Goal: Information Seeking & Learning: Learn about a topic

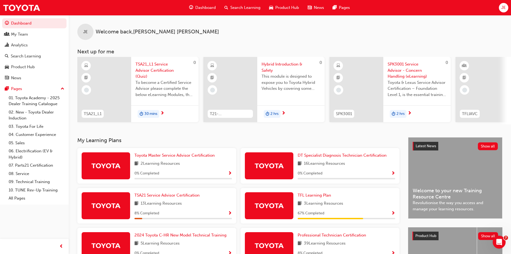
click at [242, 8] on span "Search Learning" at bounding box center [245, 8] width 30 height 6
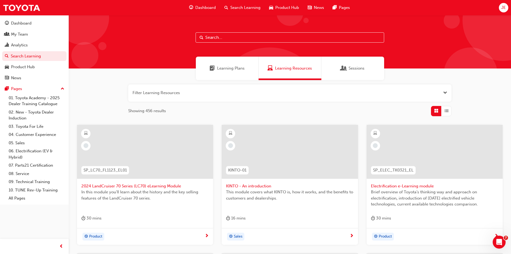
click at [244, 5] on span "Search Learning" at bounding box center [245, 8] width 30 height 6
click at [358, 90] on button "button" at bounding box center [289, 92] width 323 height 17
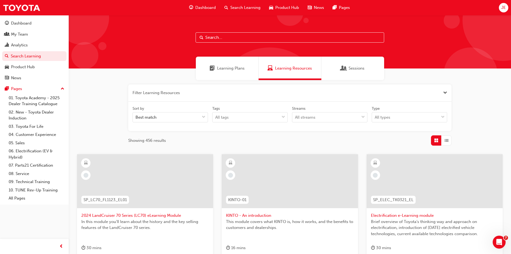
click at [230, 92] on button "button" at bounding box center [289, 92] width 323 height 17
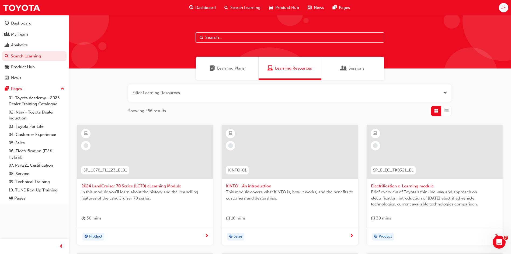
click at [223, 39] on input "text" at bounding box center [290, 37] width 189 height 10
type input "consumer"
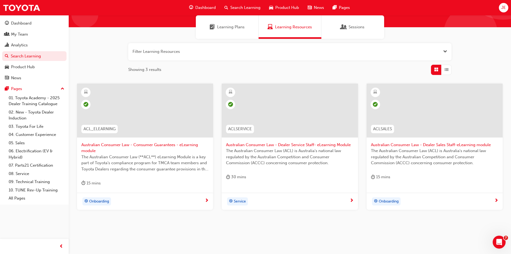
scroll to position [49, 0]
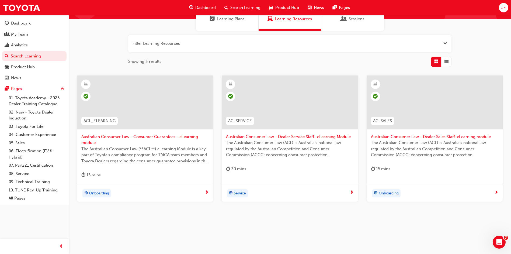
click at [401, 136] on span "Australian Consumer Law - Dealer Sales Staff-eLearning module" at bounding box center [434, 137] width 127 height 6
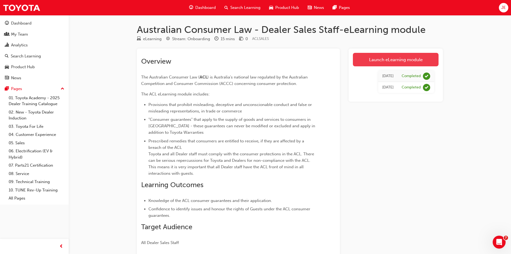
click at [410, 57] on link "Launch eLearning module" at bounding box center [396, 59] width 86 height 13
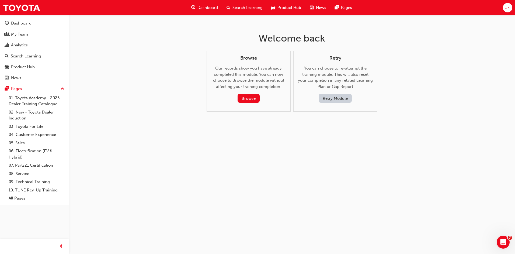
click at [338, 97] on button "Retry Module" at bounding box center [335, 98] width 33 height 9
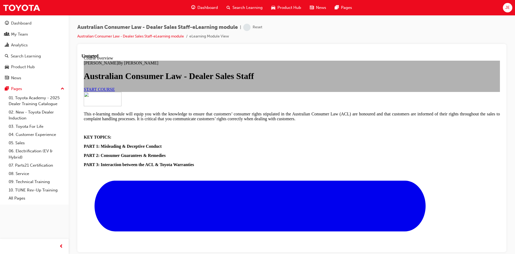
scroll to position [54, 0]
click at [115, 91] on span "START COURSE" at bounding box center [99, 89] width 31 height 5
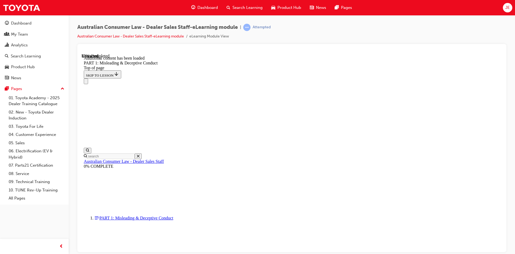
scroll to position [616, 0]
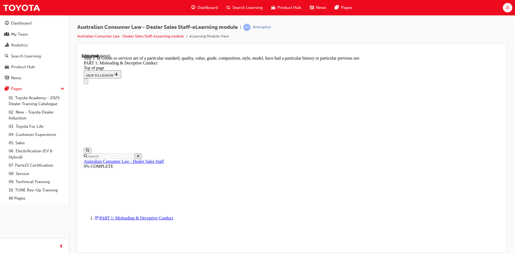
scroll to position [620, 0]
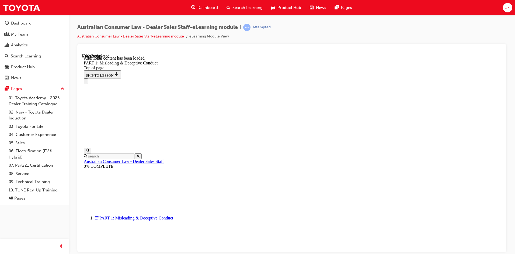
scroll to position [1063, 0]
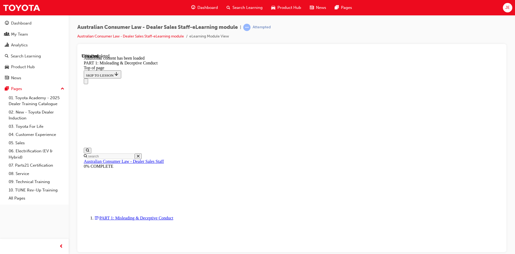
scroll to position [1316, 0]
click button "START"
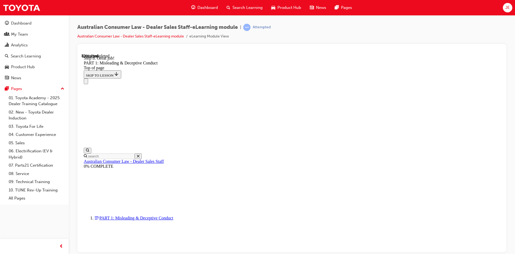
click button "START"
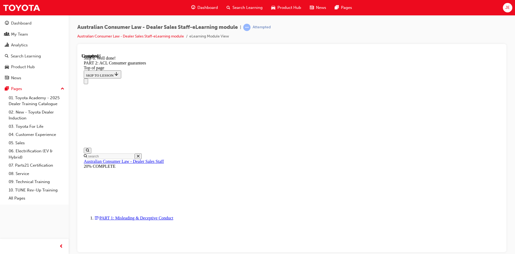
scroll to position [1449, 0]
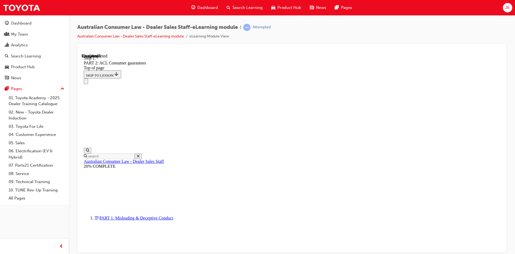
scroll to position [873, 0]
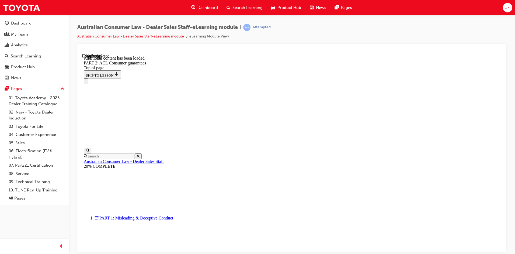
scroll to position [1019, 0]
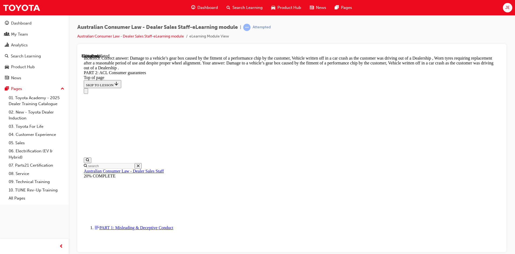
scroll to position [5334, 0]
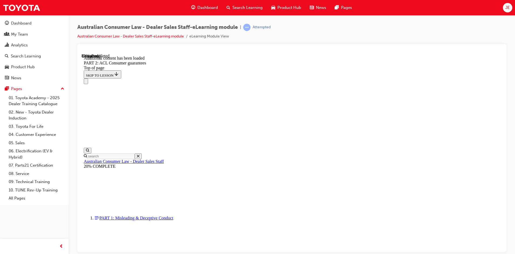
scroll to position [5875, 0]
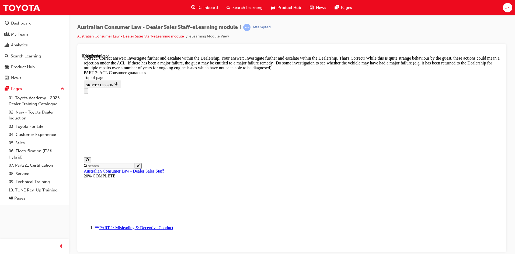
scroll to position [6003, 0]
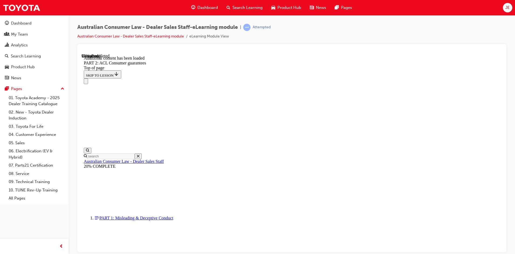
scroll to position [6423, 0]
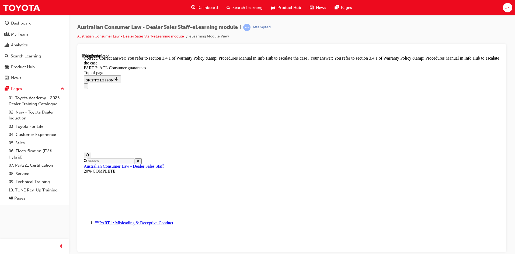
scroll to position [6762, 0]
drag, startPoint x: 323, startPoint y: 199, endPoint x: 324, endPoint y: 203, distance: 4.5
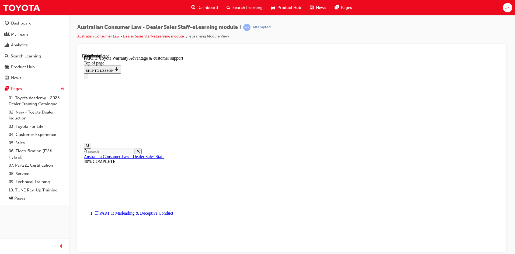
scroll to position [359, 0]
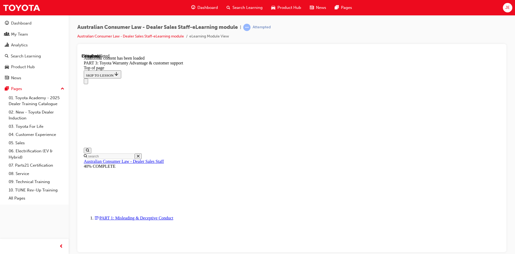
scroll to position [629, 0]
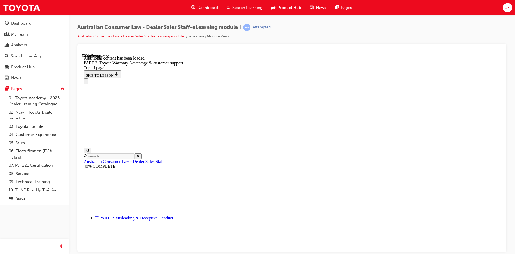
scroll to position [1406, 0]
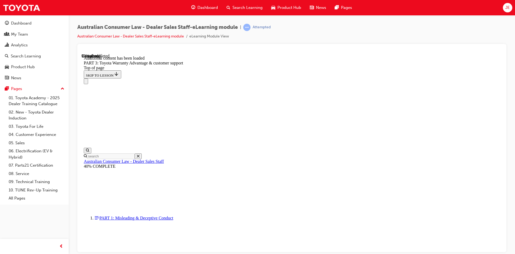
scroll to position [1706, 0]
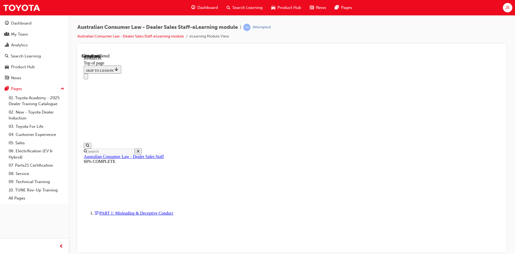
scroll to position [268, 0]
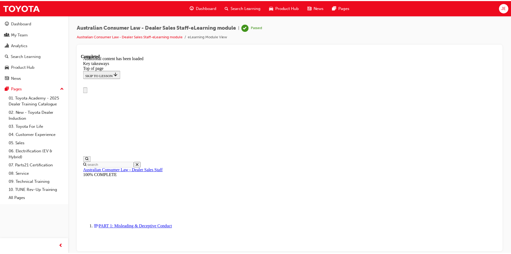
scroll to position [0, 0]
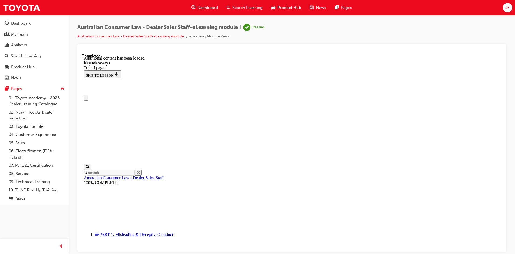
drag, startPoint x: 238, startPoint y: 6, endPoint x: 252, endPoint y: 14, distance: 15.9
click at [238, 6] on span "Search Learning" at bounding box center [248, 8] width 30 height 6
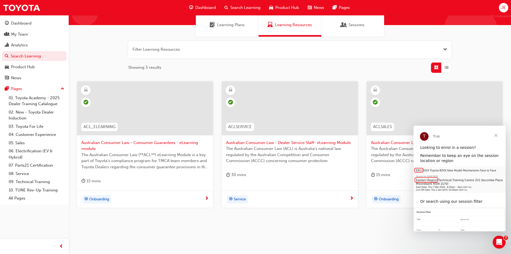
scroll to position [49, 0]
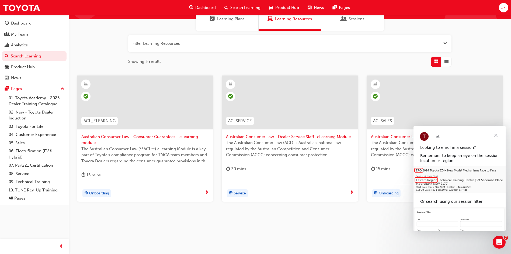
click at [495, 133] on span "Close" at bounding box center [495, 135] width 19 height 19
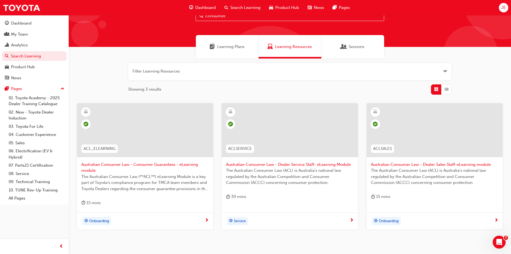
scroll to position [0, 0]
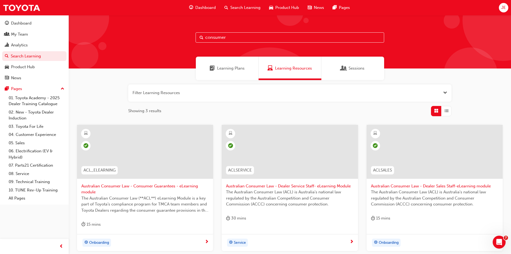
click at [499, 11] on button "JE" at bounding box center [503, 7] width 9 height 9
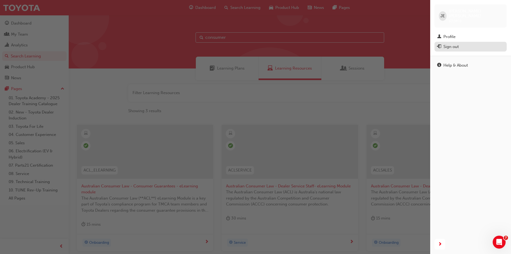
click at [457, 44] on div "Sign out" at bounding box center [450, 47] width 15 height 6
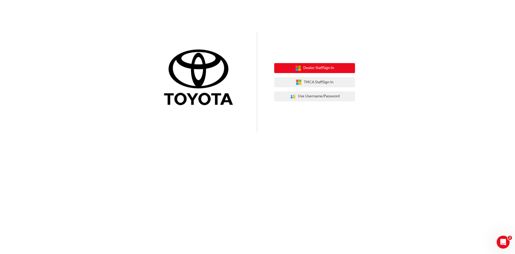
click at [313, 66] on span "Dealer Staff Sign In" at bounding box center [318, 68] width 31 height 6
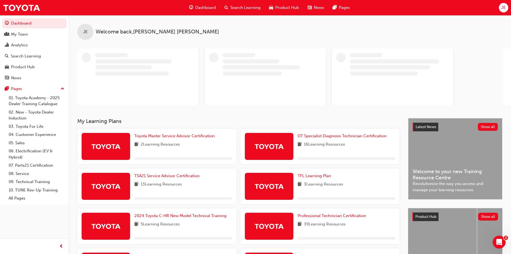
click at [501, 8] on div "JE" at bounding box center [503, 7] width 9 height 9
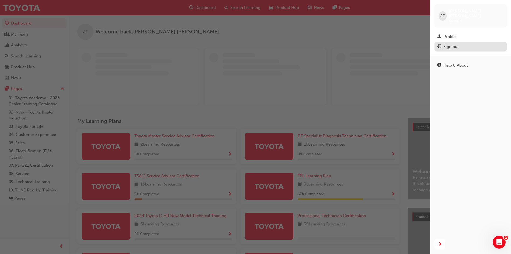
click at [476, 45] on div "Sign out" at bounding box center [470, 46] width 67 height 7
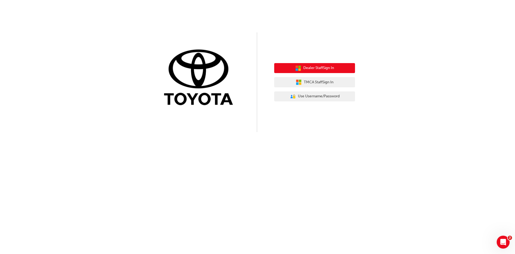
click at [290, 67] on button "Dealer Staff Sign In" at bounding box center [314, 68] width 81 height 10
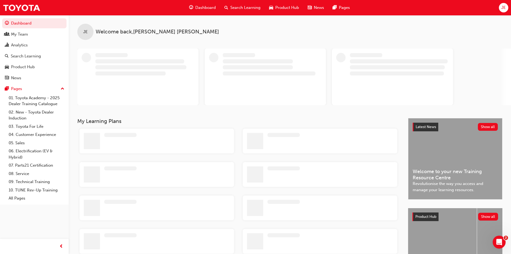
click at [508, 10] on div "JE" at bounding box center [503, 7] width 9 height 9
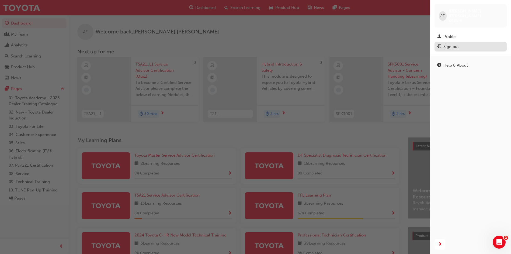
click at [460, 43] on div "Sign out" at bounding box center [470, 46] width 67 height 7
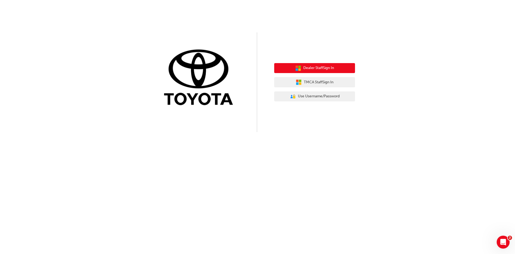
click at [283, 67] on button "Dealer Staff Sign In" at bounding box center [314, 68] width 81 height 10
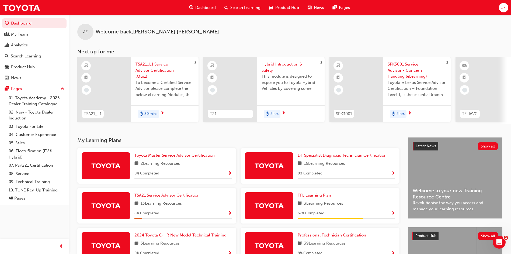
click at [503, 8] on span "JE" at bounding box center [503, 8] width 5 height 6
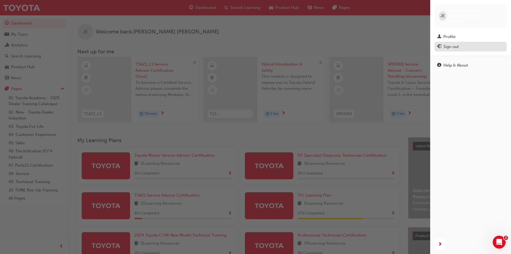
click at [463, 43] on div "Sign out" at bounding box center [470, 46] width 67 height 7
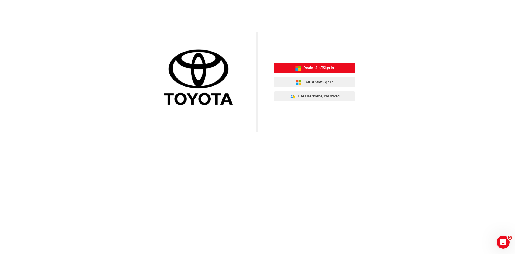
click at [292, 67] on button "Dealer Staff Sign In" at bounding box center [314, 68] width 81 height 10
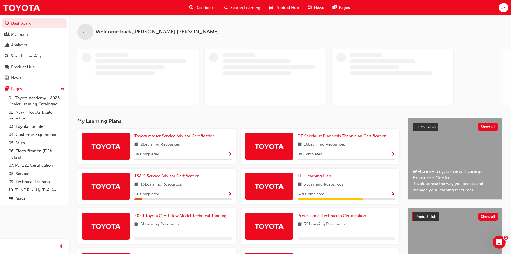
click at [507, 10] on div "JE" at bounding box center [503, 7] width 9 height 9
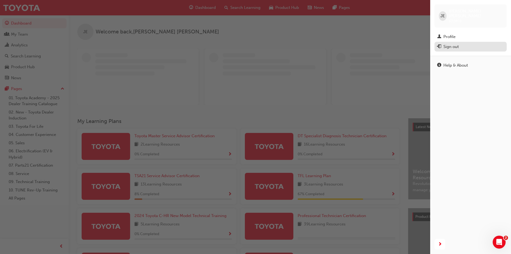
click at [471, 46] on button "Sign out" at bounding box center [471, 47] width 72 height 10
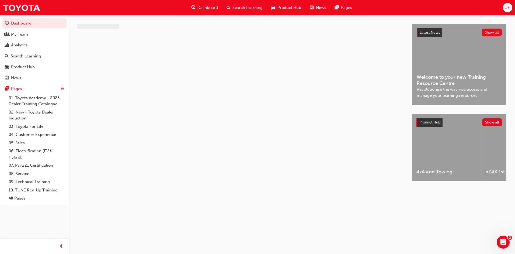
click at [506, 8] on span "JE" at bounding box center [507, 8] width 5 height 6
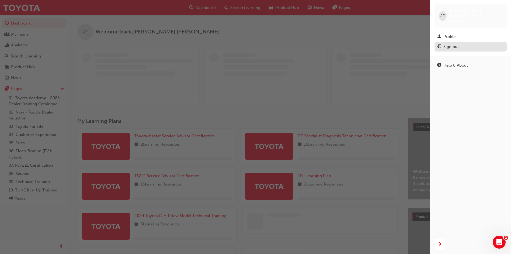
click at [474, 43] on div "Sign out" at bounding box center [470, 46] width 67 height 7
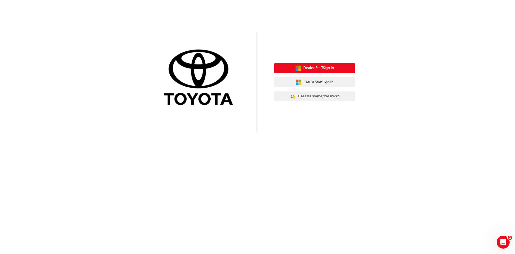
click at [302, 66] on button "Dealer Staff Sign In" at bounding box center [314, 68] width 81 height 10
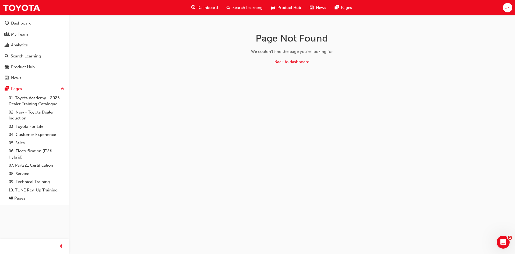
click at [507, 8] on span "JE" at bounding box center [507, 8] width 5 height 6
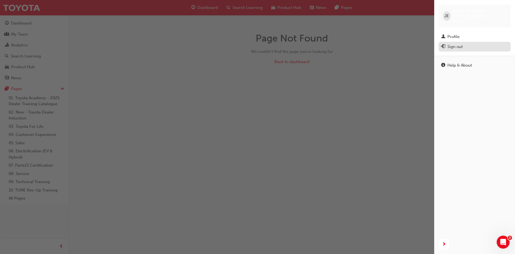
click at [484, 44] on div "Sign out" at bounding box center [474, 46] width 67 height 7
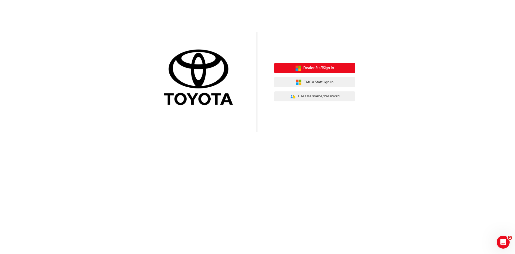
click at [299, 67] on icon "button" at bounding box center [300, 66] width 2 height 2
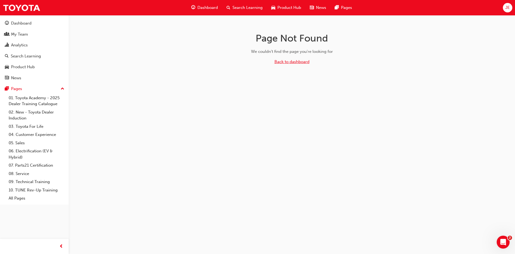
click at [302, 61] on link "Back to dashboard" at bounding box center [292, 61] width 35 height 5
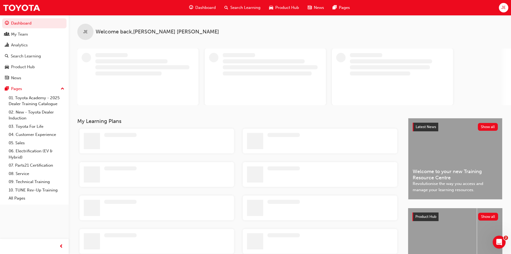
click at [506, 9] on span "JE" at bounding box center [503, 8] width 5 height 6
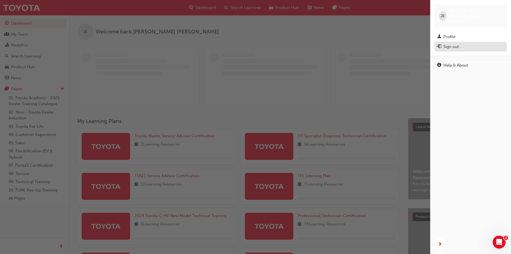
click at [477, 46] on button "Sign out" at bounding box center [471, 47] width 72 height 10
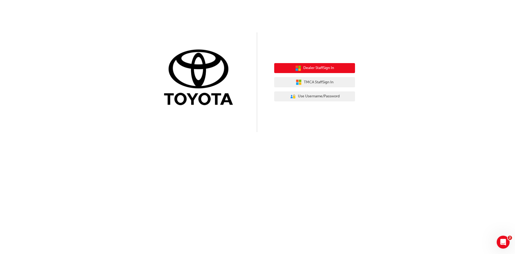
click at [301, 72] on button "Dealer Staff Sign In" at bounding box center [314, 68] width 81 height 10
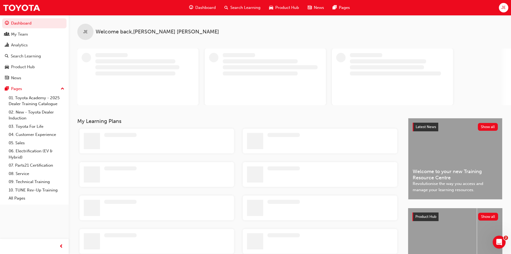
click at [510, 4] on div "Dashboard Search Learning Product Hub News Pages JE" at bounding box center [255, 7] width 511 height 15
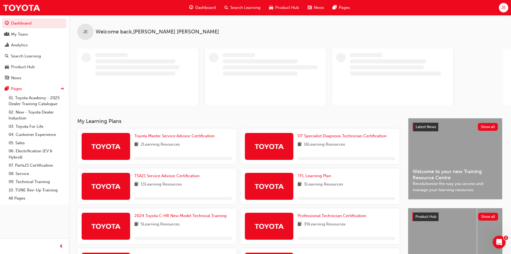
click at [505, 7] on span "JE" at bounding box center [503, 8] width 5 height 6
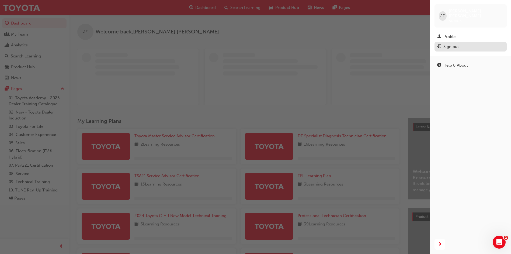
click at [465, 43] on div "Sign out" at bounding box center [470, 46] width 67 height 7
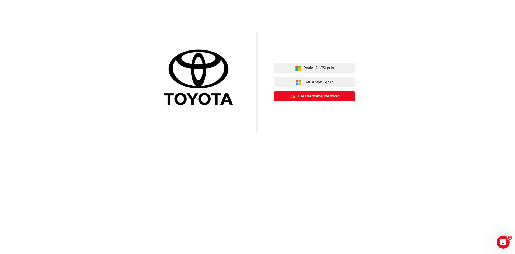
click at [310, 98] on span "Use Username/Password" at bounding box center [319, 96] width 42 height 6
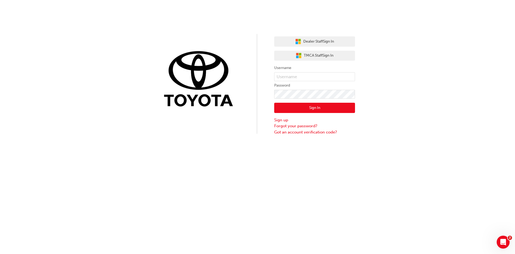
click at [294, 71] on form "Username Password Sign In Sign up Forgot your password? Got an account verifica…" at bounding box center [314, 100] width 81 height 70
click at [296, 75] on input "text" at bounding box center [314, 76] width 81 height 9
type input "natalie.stapleton"
click button "Sign In" at bounding box center [314, 108] width 81 height 10
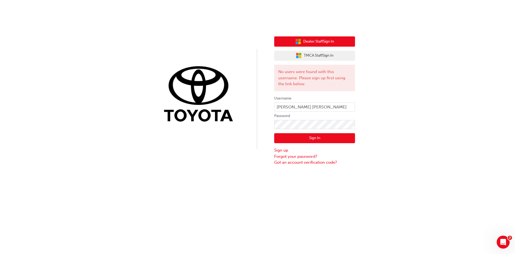
click at [304, 39] on span "Dealer Staff Sign In" at bounding box center [318, 42] width 31 height 6
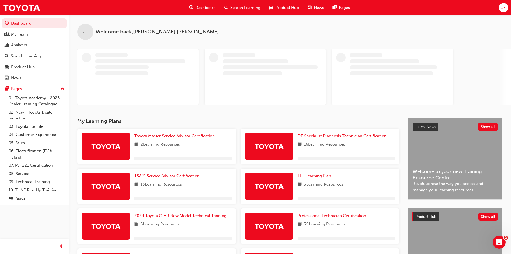
click at [504, 6] on span "JE" at bounding box center [503, 8] width 5 height 6
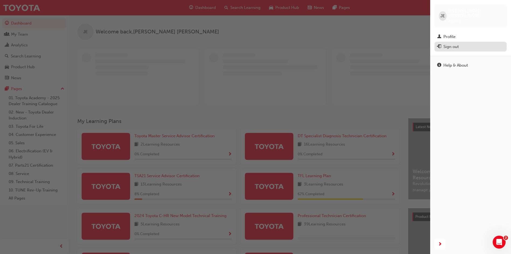
click at [481, 43] on div "Sign out" at bounding box center [470, 46] width 67 height 7
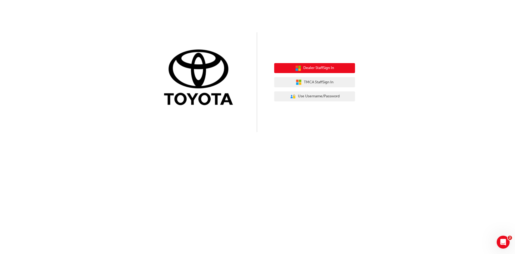
click at [308, 64] on button "Dealer Staff Sign In" at bounding box center [314, 68] width 81 height 10
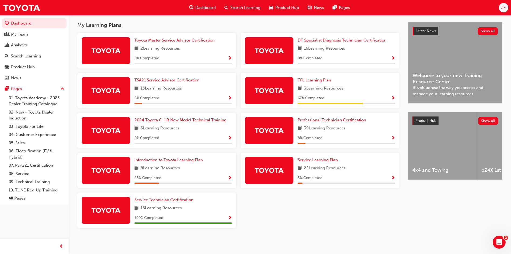
scroll to position [118, 0]
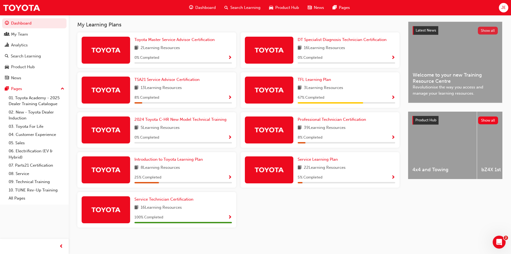
click at [490, 29] on button "Show all" at bounding box center [488, 31] width 20 height 8
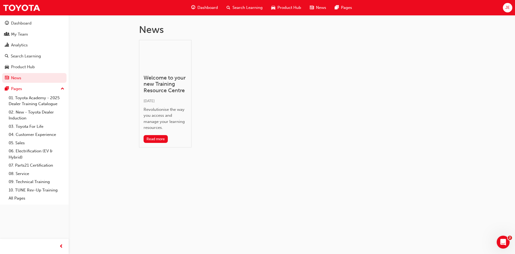
click at [243, 5] on span "Search Learning" at bounding box center [248, 8] width 30 height 6
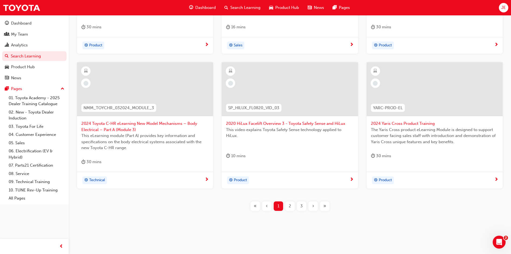
scroll to position [192, 0]
click at [511, 6] on div "Dashboard Search Learning Product Hub News Pages JE" at bounding box center [255, 7] width 511 height 15
click at [501, 9] on div "JE" at bounding box center [503, 7] width 9 height 9
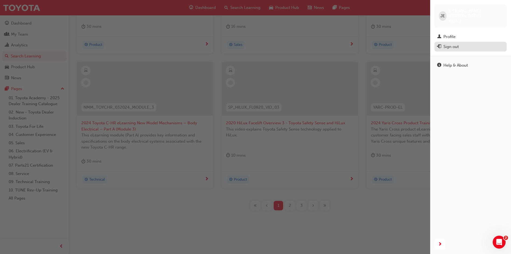
click at [465, 43] on div "Sign out" at bounding box center [470, 46] width 67 height 7
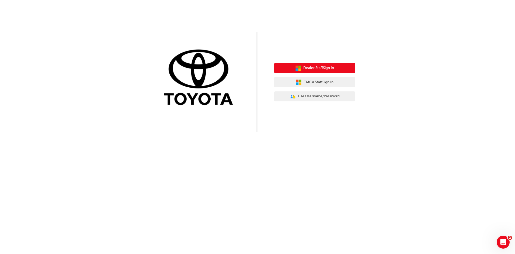
click at [311, 70] on span "Dealer Staff Sign In" at bounding box center [318, 68] width 31 height 6
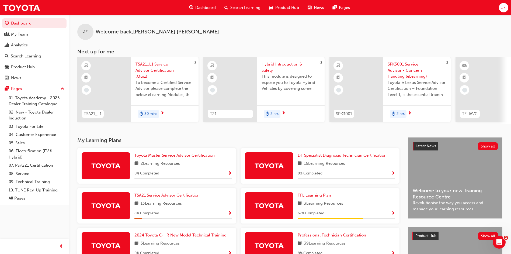
click at [241, 8] on span "Search Learning" at bounding box center [245, 8] width 30 height 6
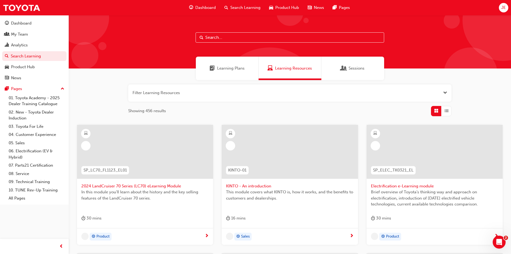
click at [506, 10] on div "JE" at bounding box center [503, 7] width 9 height 9
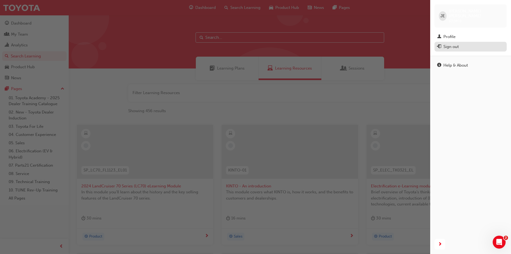
click at [472, 44] on div "Sign out" at bounding box center [470, 46] width 67 height 7
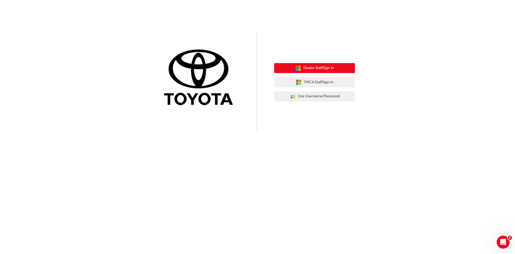
click at [315, 66] on span "Dealer Staff Sign In" at bounding box center [318, 68] width 31 height 6
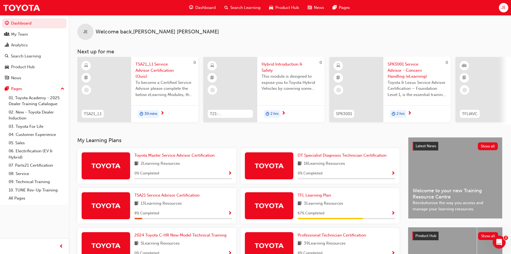
click at [499, 5] on button "JE" at bounding box center [503, 7] width 9 height 9
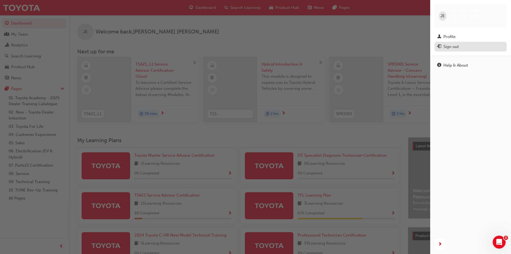
click at [486, 42] on button "Sign out" at bounding box center [471, 47] width 72 height 10
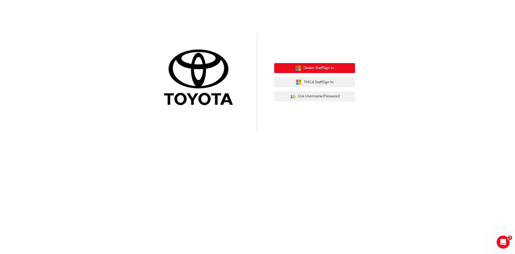
click at [308, 68] on span "Dealer Staff Sign In" at bounding box center [318, 68] width 31 height 6
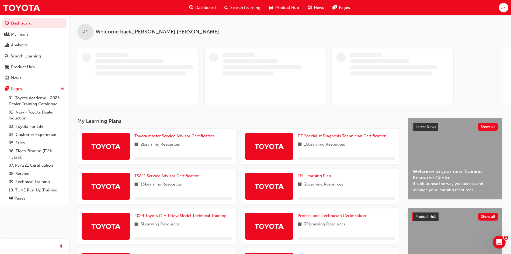
click at [505, 8] on span "JE" at bounding box center [503, 8] width 5 height 6
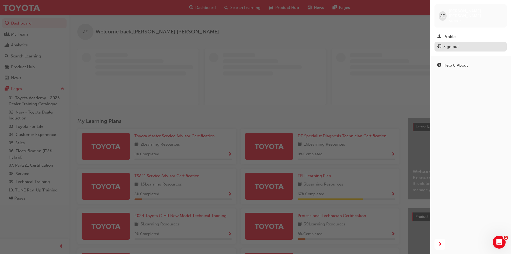
click at [489, 43] on div "Sign out" at bounding box center [470, 46] width 67 height 7
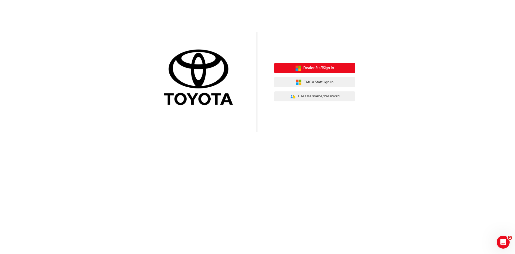
click at [309, 70] on span "Dealer Staff Sign In" at bounding box center [318, 68] width 31 height 6
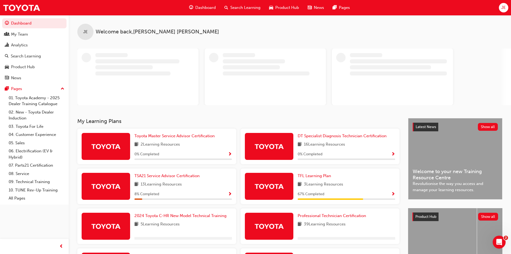
click at [505, 7] on span "JE" at bounding box center [503, 8] width 5 height 6
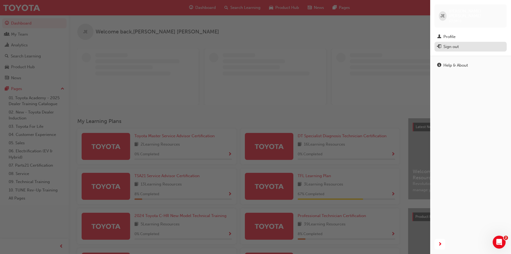
click at [487, 43] on div "Sign out" at bounding box center [470, 46] width 67 height 7
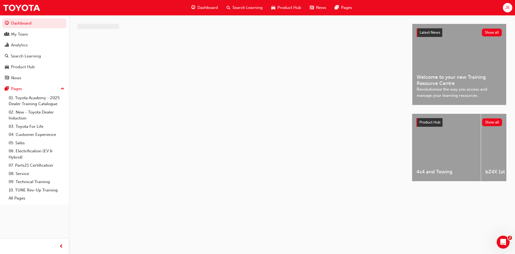
click at [508, 8] on span "JE" at bounding box center [507, 8] width 5 height 6
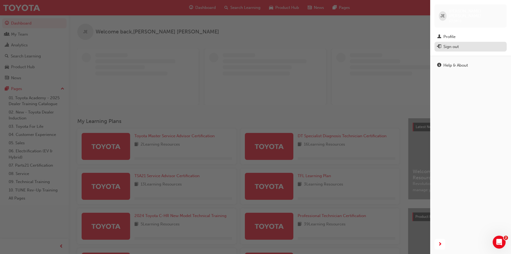
click at [489, 43] on div "Sign out" at bounding box center [470, 46] width 67 height 7
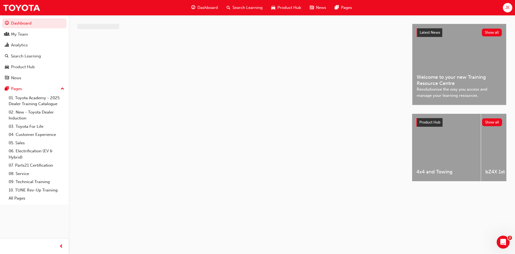
click at [509, 8] on span "JE" at bounding box center [507, 8] width 5 height 6
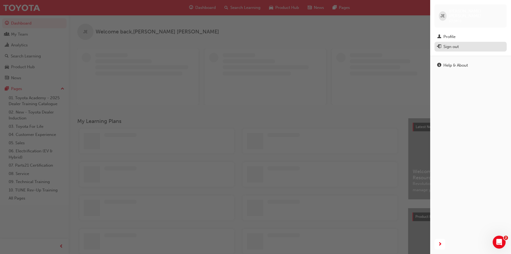
click at [471, 43] on div "Sign out" at bounding box center [470, 46] width 67 height 7
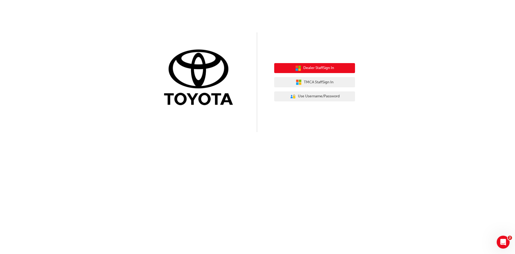
click at [328, 71] on button "Dealer Staff Sign In" at bounding box center [314, 68] width 81 height 10
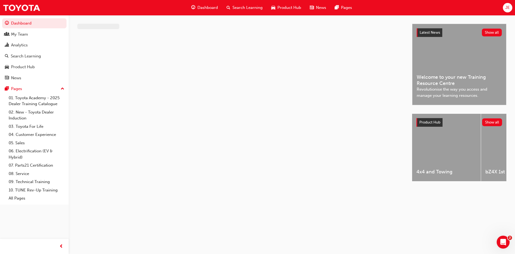
click at [507, 9] on div "JE" at bounding box center [507, 7] width 9 height 9
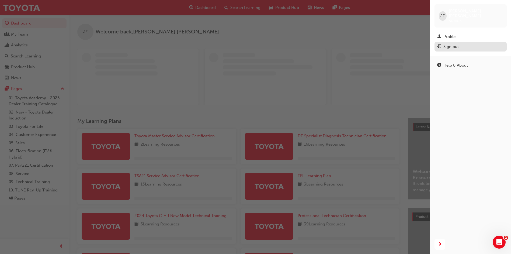
click at [482, 45] on div "Sign out" at bounding box center [470, 46] width 67 height 7
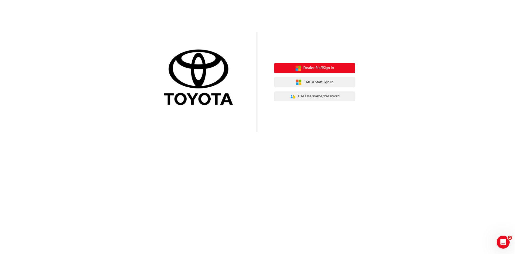
click at [313, 69] on span "Dealer Staff Sign In" at bounding box center [318, 68] width 31 height 6
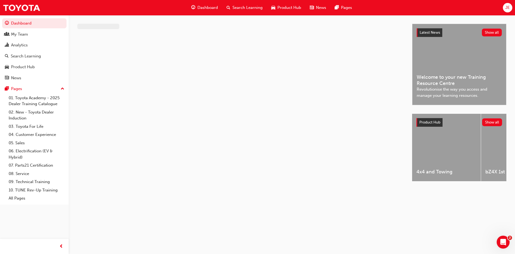
click at [511, 8] on div "JE" at bounding box center [507, 7] width 9 height 9
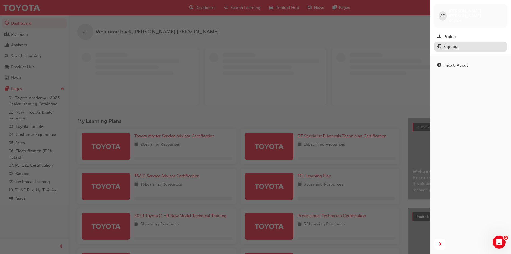
click at [470, 43] on div "Sign out" at bounding box center [470, 46] width 67 height 7
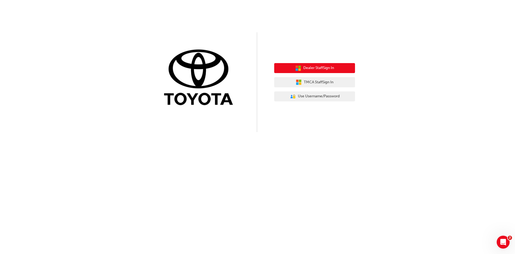
click at [314, 64] on button "Dealer Staff Sign In" at bounding box center [314, 68] width 81 height 10
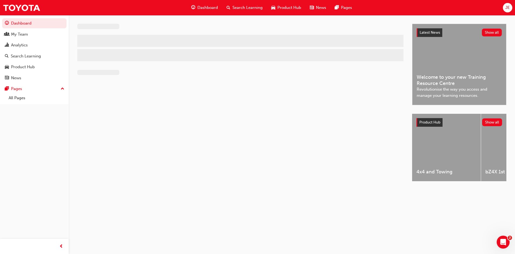
click at [507, 7] on span "JE" at bounding box center [507, 8] width 5 height 6
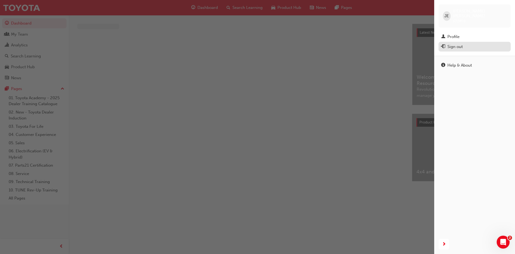
click at [481, 43] on div "Sign out" at bounding box center [474, 46] width 67 height 7
